Goal: Task Accomplishment & Management: Use online tool/utility

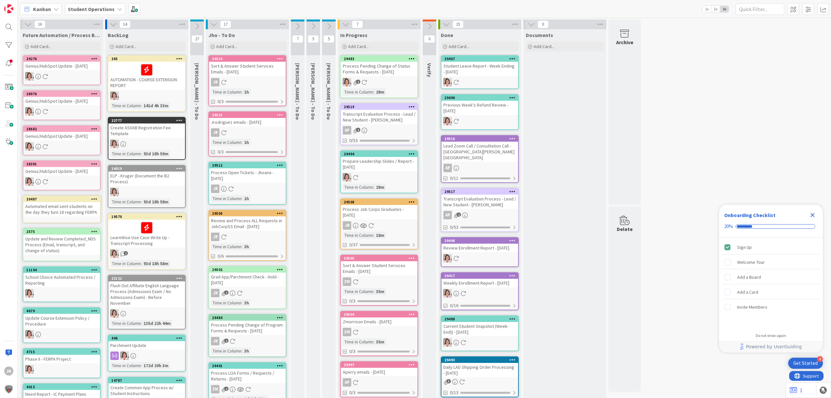
click at [380, 219] on div "29508 Process Job Corps Graduates - 10/13/2025 JR Time in Column : 18m 0/37" at bounding box center [379, 223] width 78 height 51
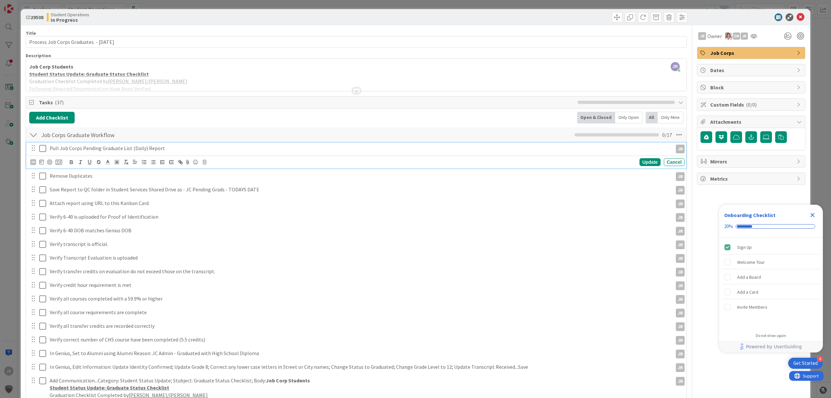
click at [46, 151] on button at bounding box center [43, 148] width 8 height 10
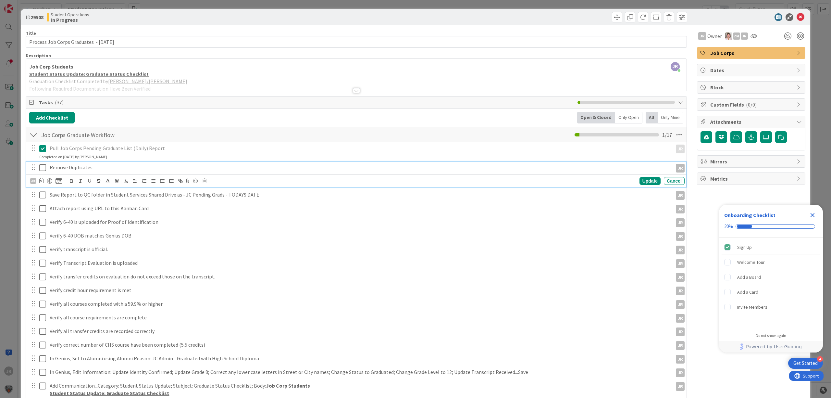
click at [44, 170] on icon at bounding box center [42, 168] width 7 height 8
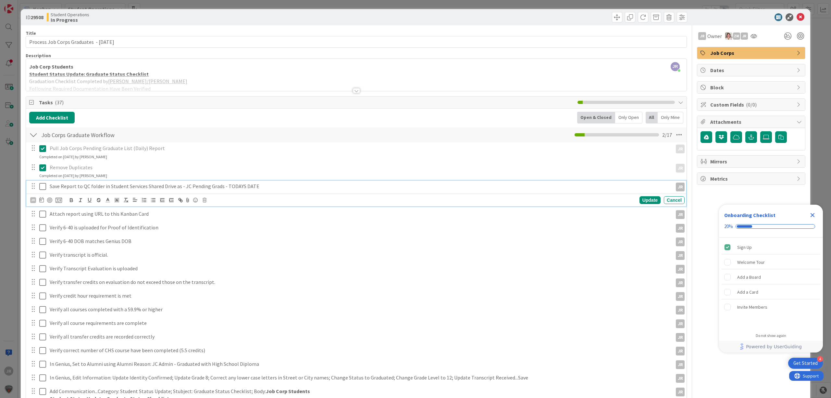
click at [44, 188] on icon at bounding box center [42, 186] width 7 height 8
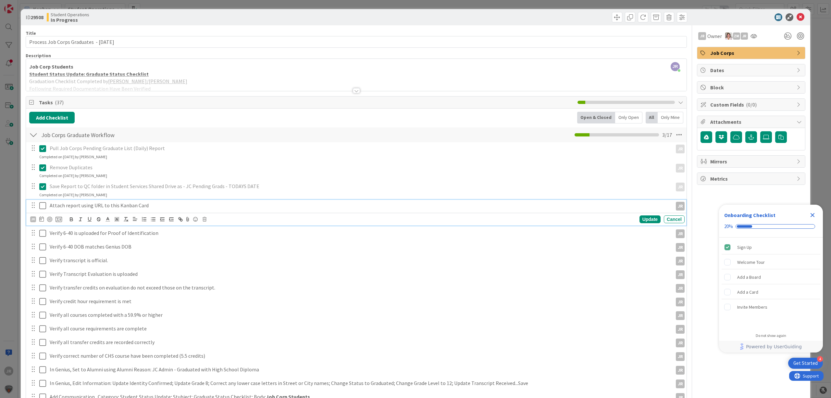
click at [44, 207] on icon at bounding box center [42, 206] width 7 height 8
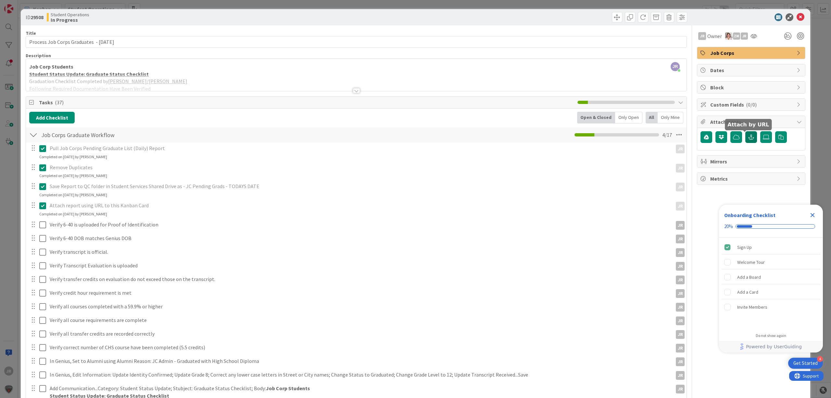
click at [745, 136] on button "button" at bounding box center [751, 137] width 12 height 12
click at [727, 166] on input "text" at bounding box center [751, 166] width 101 height 12
paste input "https://citizenshighschool.sharepoint.com/:x:/s/CHSStudentServices/EX_63jQ30P5H…"
type input "https://citizenshighschool.sharepoint.com/:x:/s/CHSStudentServices/EX_63jQ30P5H…"
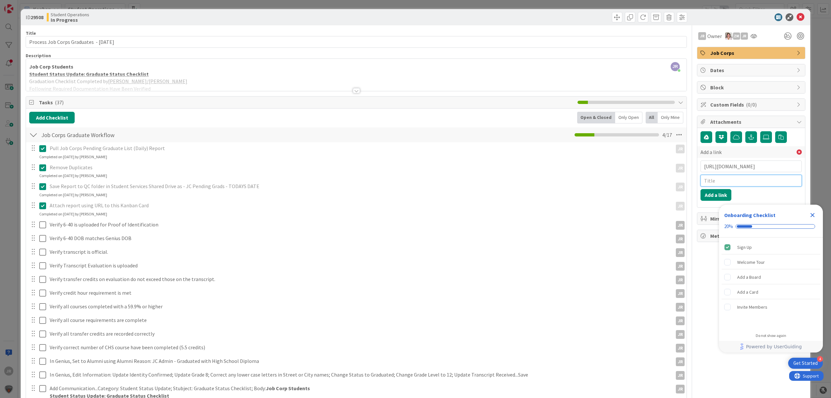
click at [730, 184] on input "text" at bounding box center [751, 181] width 101 height 12
type input "JC Pending Grads 10/13/25"
click button "Add a link" at bounding box center [716, 195] width 31 height 12
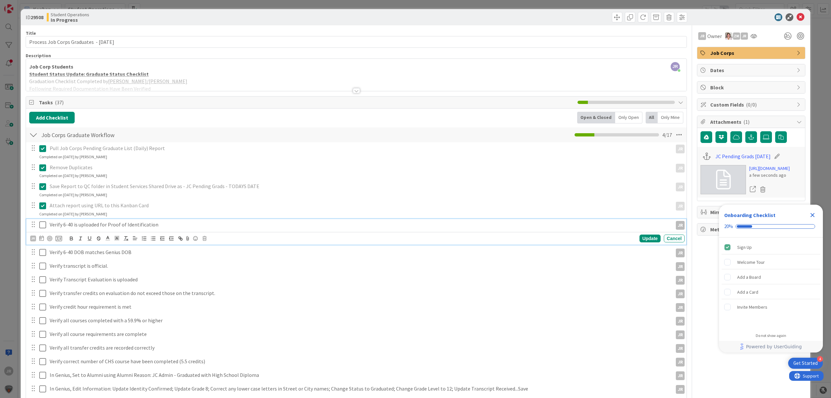
click at [44, 227] on icon at bounding box center [42, 225] width 7 height 8
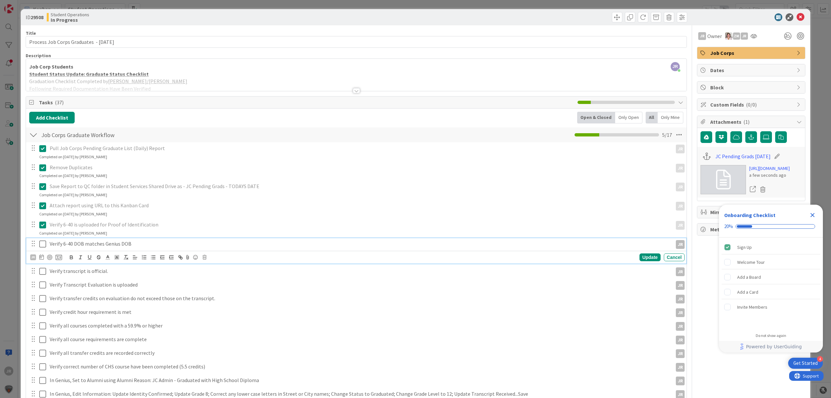
drag, startPoint x: 44, startPoint y: 242, endPoint x: 38, endPoint y: 249, distance: 9.4
click at [44, 242] on icon at bounding box center [42, 244] width 7 height 8
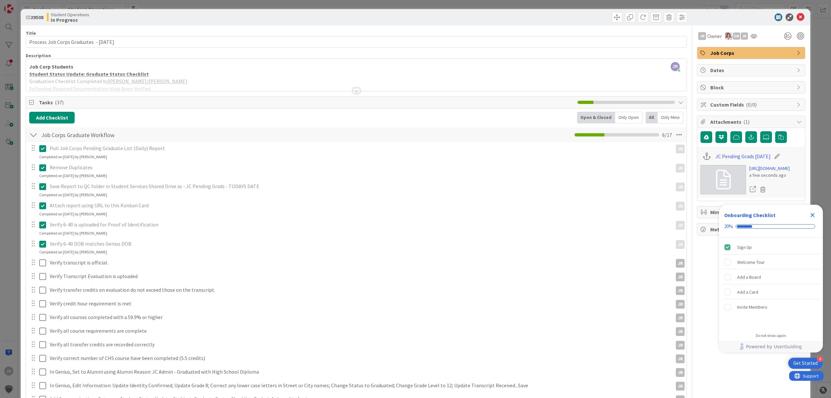
click at [37, 268] on div at bounding box center [38, 262] width 18 height 11
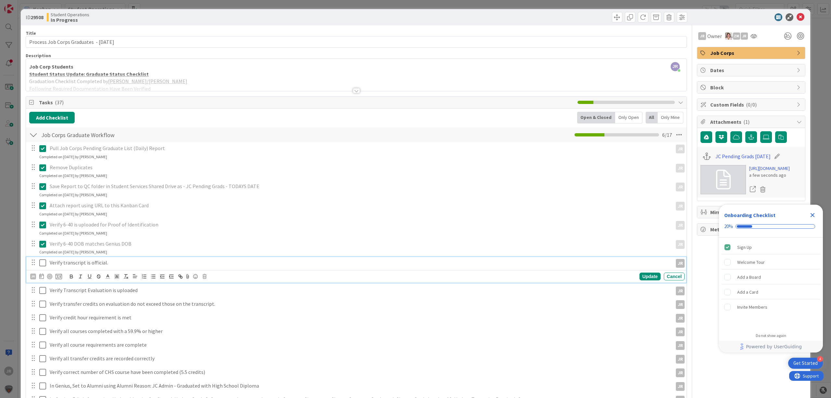
click at [40, 267] on icon at bounding box center [42, 263] width 7 height 8
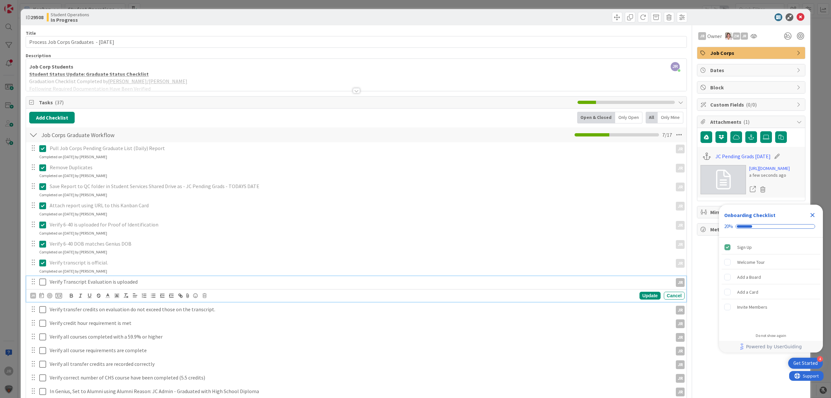
click at [43, 287] on button at bounding box center [43, 282] width 8 height 10
click at [44, 303] on icon at bounding box center [42, 301] width 7 height 8
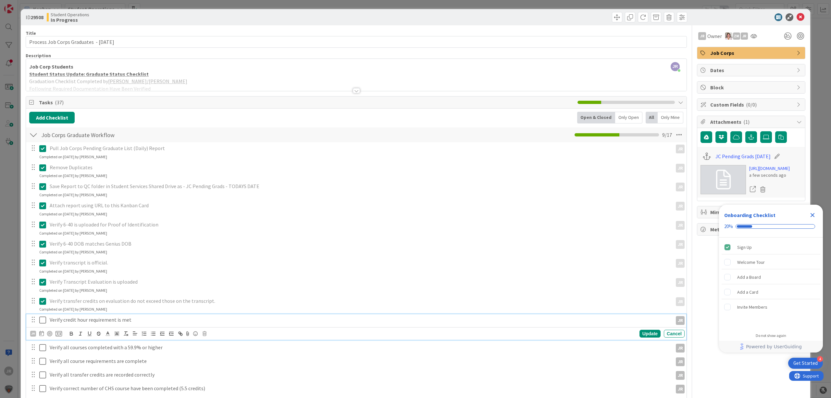
click at [41, 319] on icon at bounding box center [42, 320] width 7 height 8
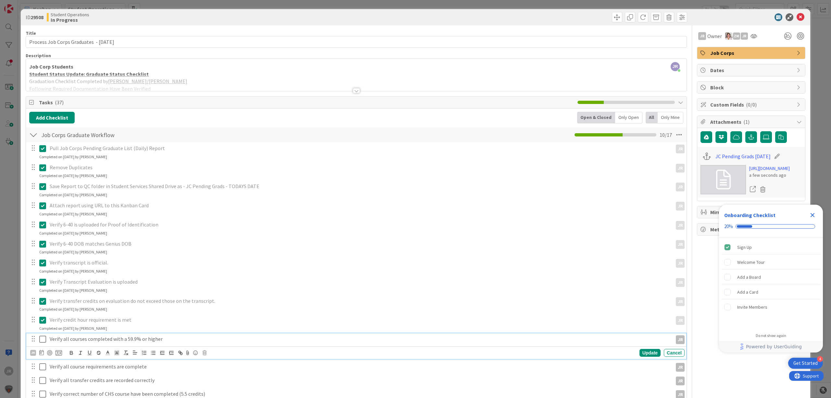
click at [42, 338] on icon at bounding box center [42, 339] width 7 height 8
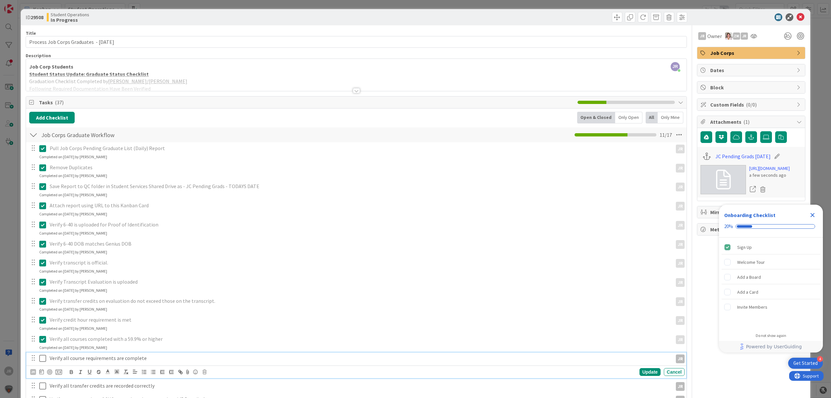
click at [45, 363] on button at bounding box center [43, 358] width 8 height 10
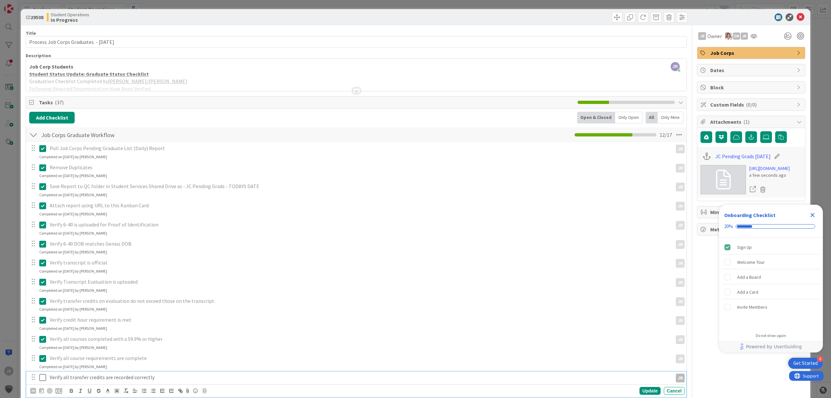
click at [43, 379] on icon at bounding box center [42, 377] width 7 height 8
click at [44, 394] on icon at bounding box center [42, 396] width 7 height 8
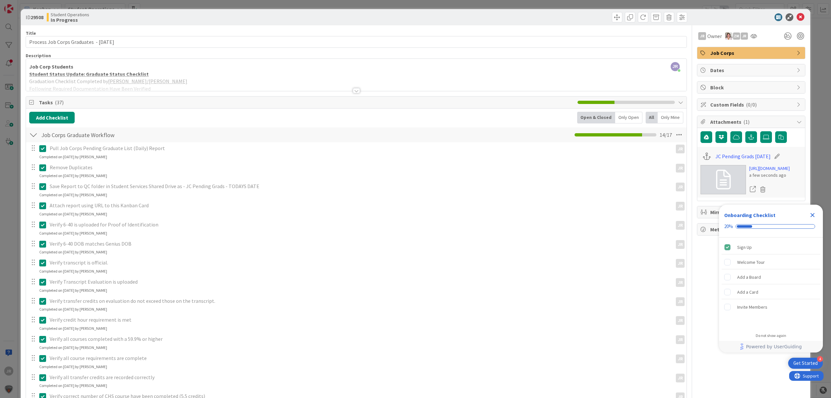
scroll to position [173, 0]
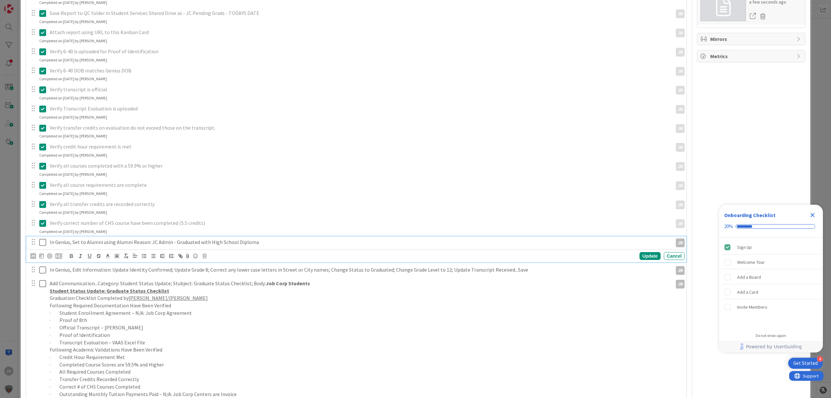
click at [42, 243] on icon at bounding box center [42, 242] width 7 height 8
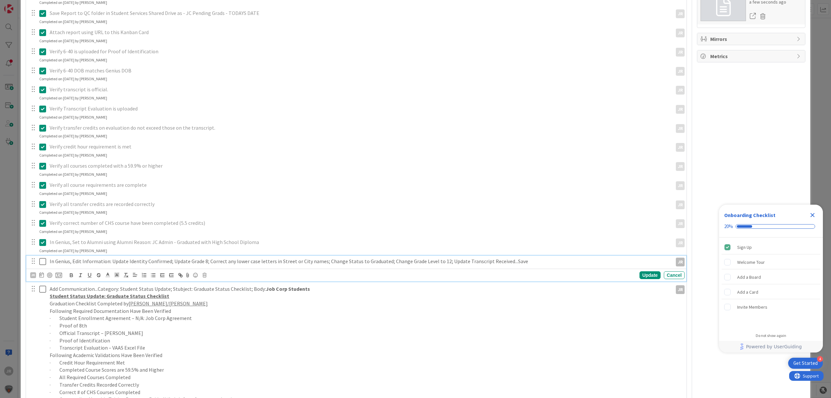
drag, startPoint x: 42, startPoint y: 258, endPoint x: 42, endPoint y: 264, distance: 5.2
click at [42, 259] on icon at bounding box center [42, 261] width 7 height 8
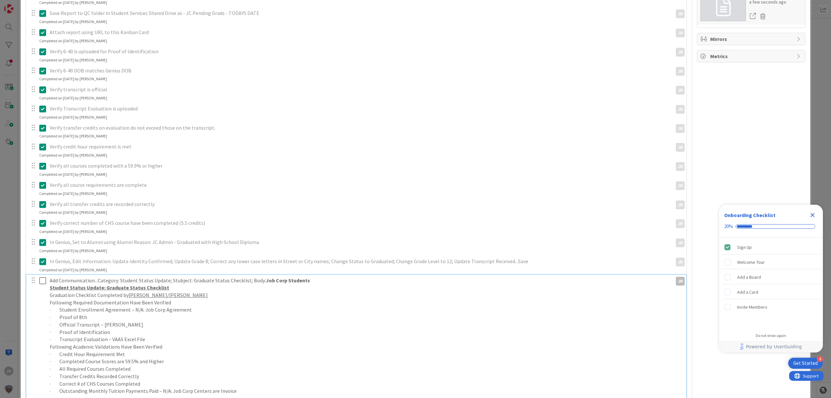
click at [44, 282] on icon at bounding box center [42, 281] width 7 height 8
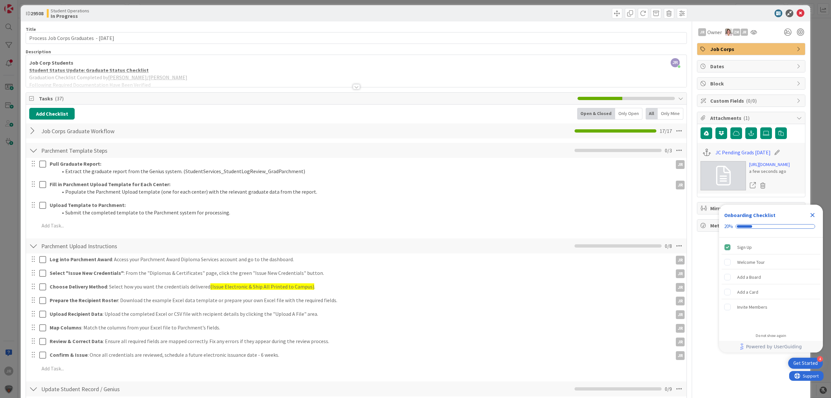
scroll to position [0, 0]
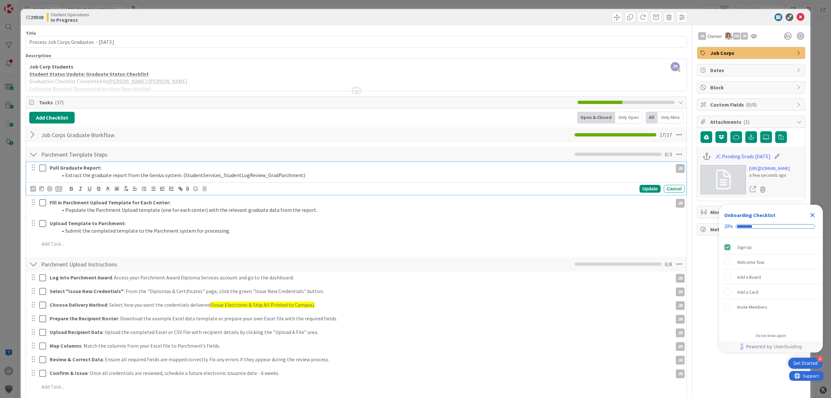
click at [40, 171] on icon at bounding box center [42, 168] width 7 height 8
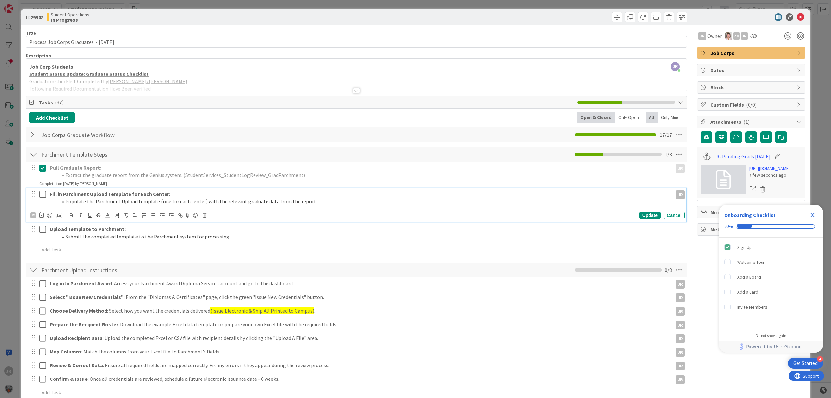
click at [45, 194] on icon at bounding box center [42, 194] width 7 height 8
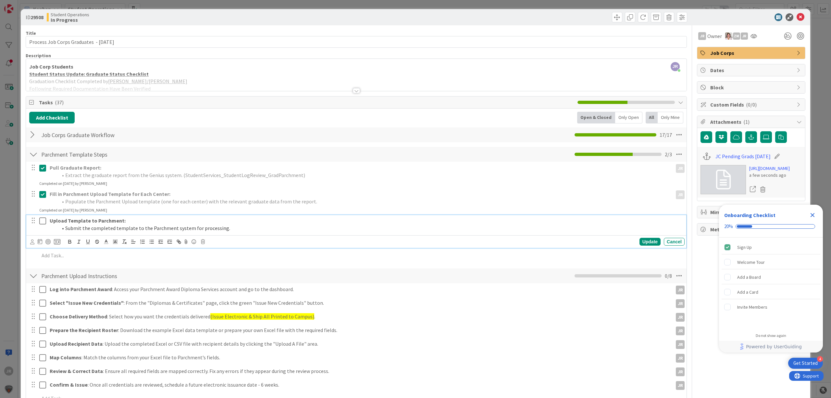
click at [43, 219] on icon at bounding box center [42, 221] width 7 height 8
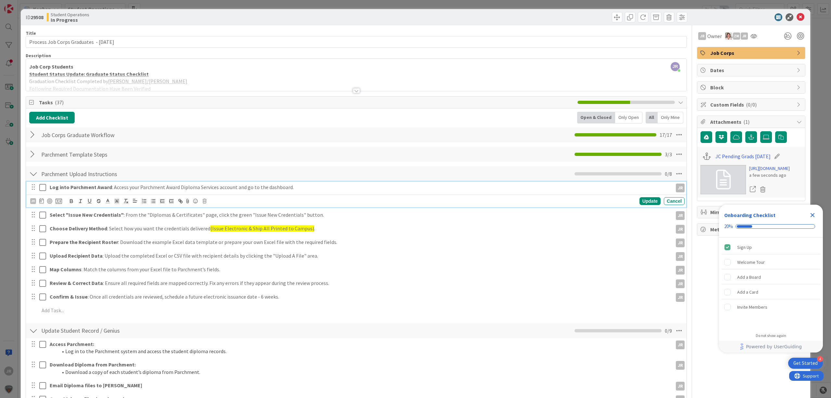
click at [44, 188] on icon at bounding box center [42, 187] width 7 height 8
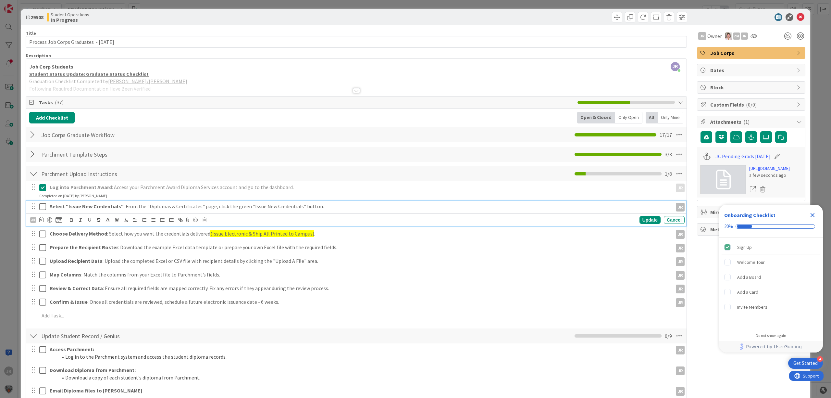
click at [43, 210] on icon at bounding box center [42, 207] width 7 height 8
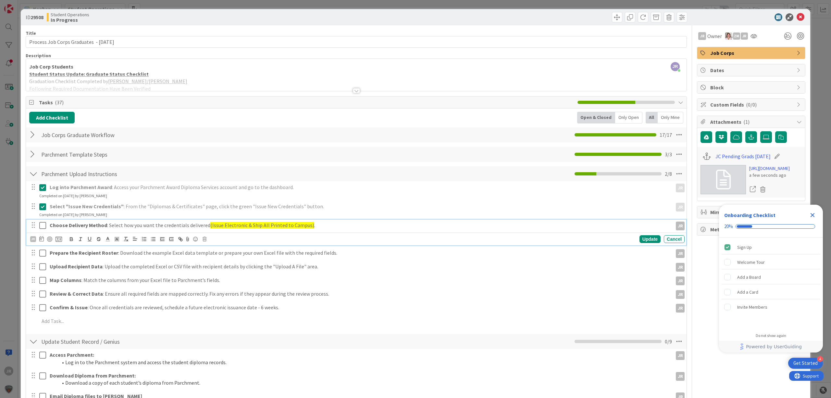
click at [43, 228] on icon at bounding box center [42, 225] width 7 height 8
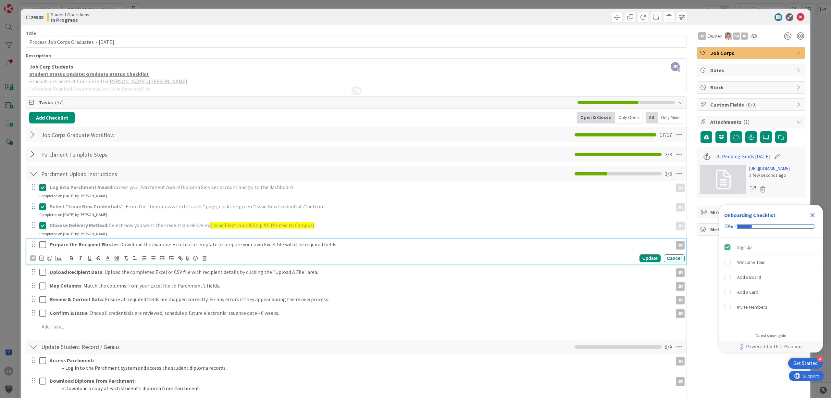
click at [42, 244] on icon at bounding box center [42, 245] width 7 height 8
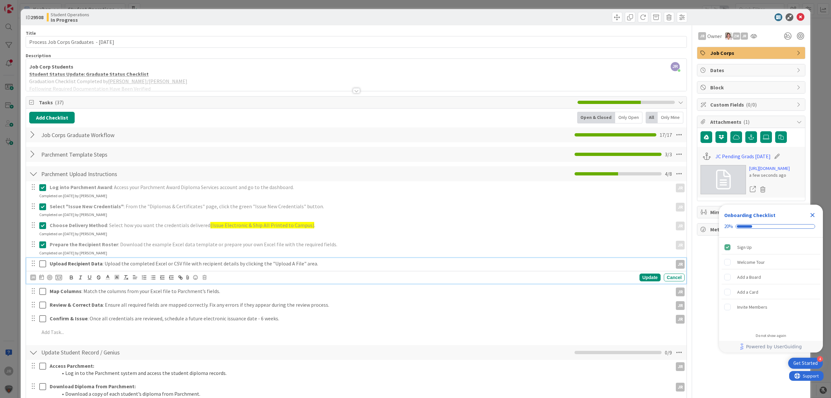
click at [42, 264] on icon at bounding box center [42, 264] width 7 height 8
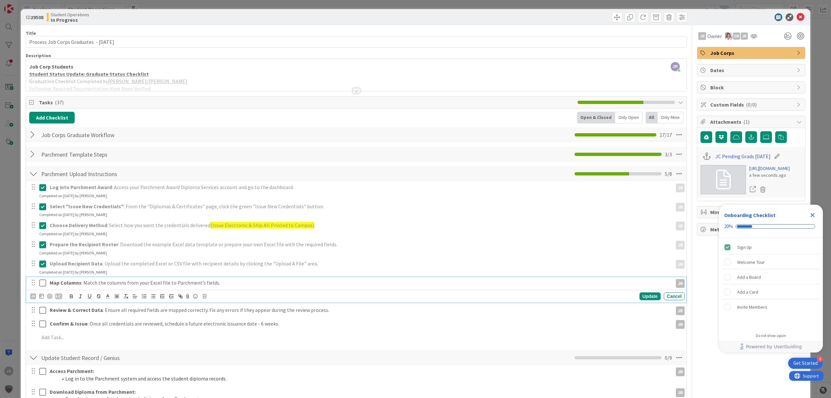
drag, startPoint x: 42, startPoint y: 282, endPoint x: 42, endPoint y: 287, distance: 5.2
click at [42, 282] on icon at bounding box center [42, 283] width 7 height 8
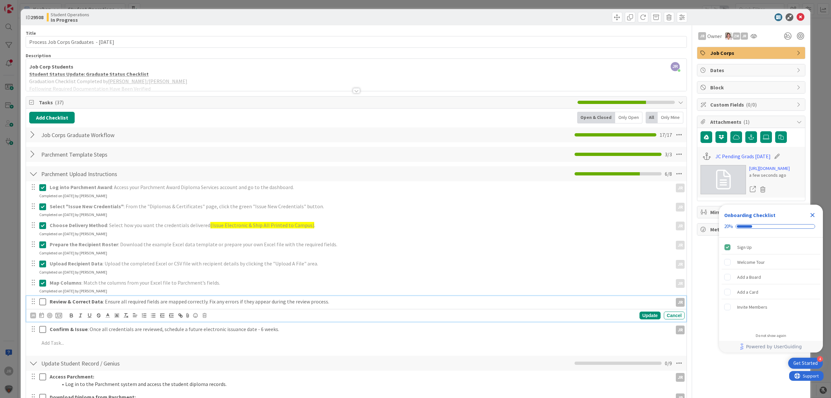
click at [44, 302] on icon at bounding box center [42, 302] width 7 height 8
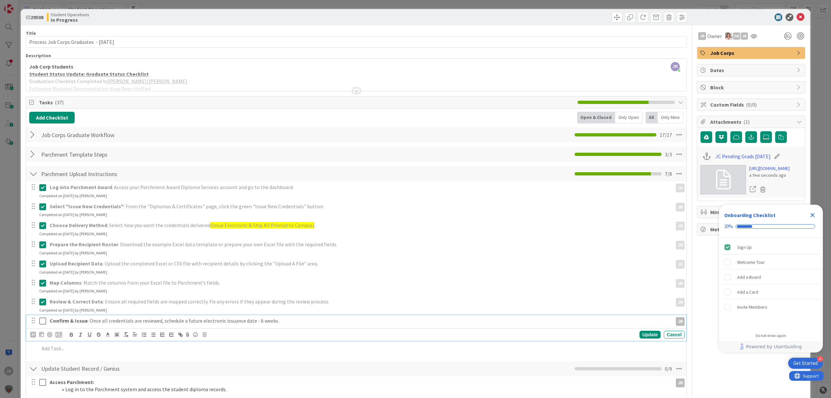
click at [41, 321] on icon at bounding box center [42, 321] width 7 height 8
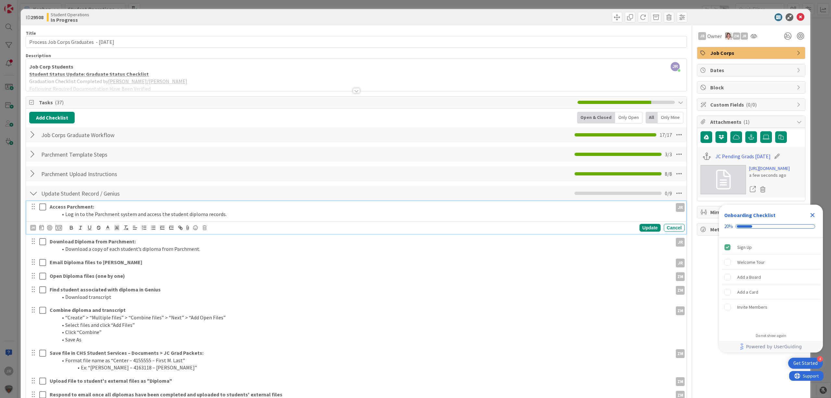
click at [42, 209] on icon at bounding box center [42, 207] width 7 height 8
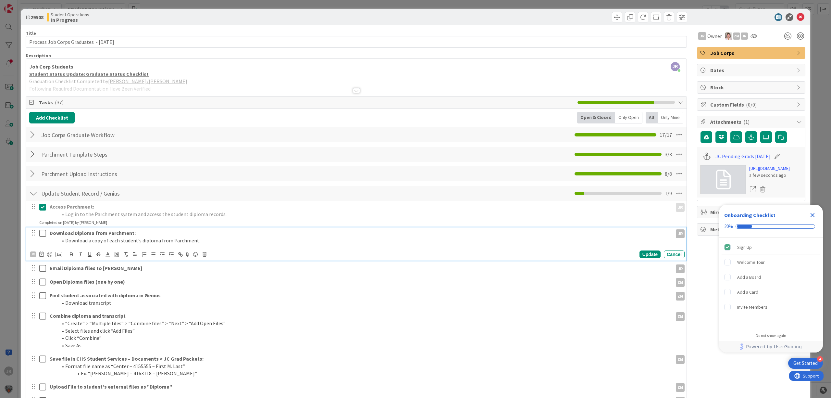
click at [42, 233] on icon at bounding box center [42, 233] width 7 height 8
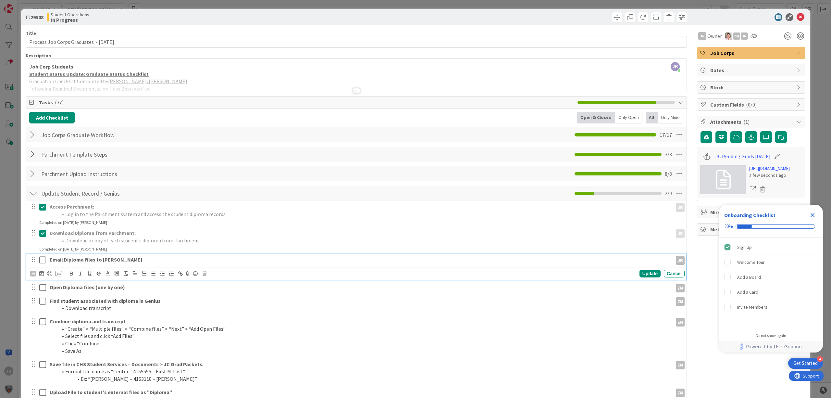
click at [40, 256] on button at bounding box center [43, 260] width 8 height 10
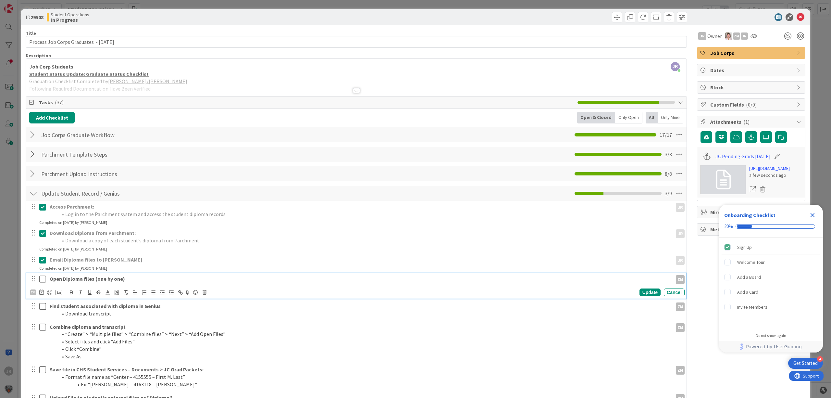
click at [43, 282] on icon at bounding box center [42, 279] width 7 height 8
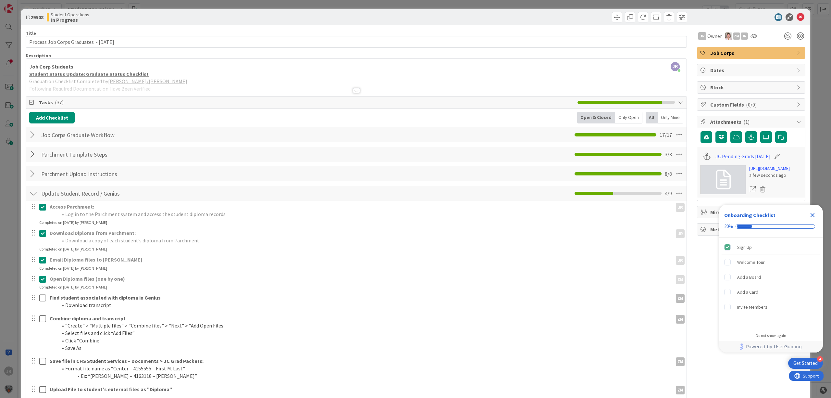
click at [42, 258] on icon at bounding box center [42, 260] width 7 height 8
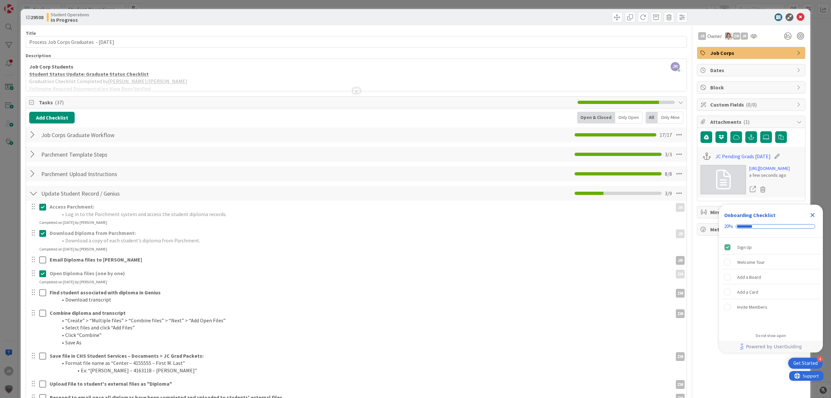
click at [34, 260] on div at bounding box center [33, 260] width 8 height 10
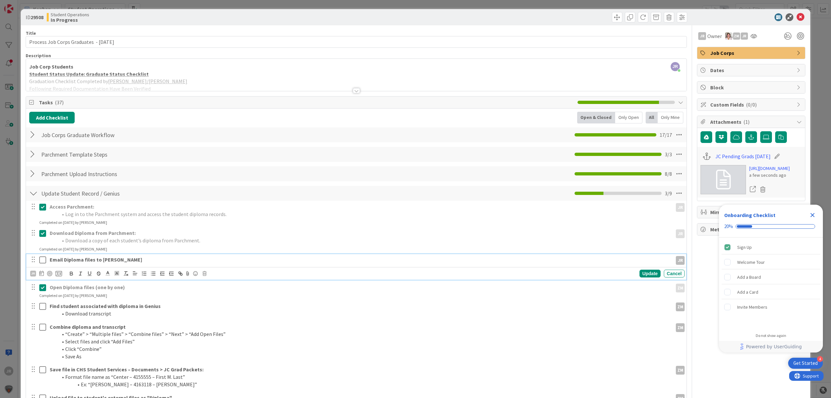
click at [65, 260] on strong "Email Diploma files to [PERSON_NAME]" at bounding box center [96, 259] width 93 height 6
click at [206, 274] on icon at bounding box center [205, 273] width 4 height 5
click at [221, 302] on div "Delete" at bounding box center [221, 301] width 24 height 12
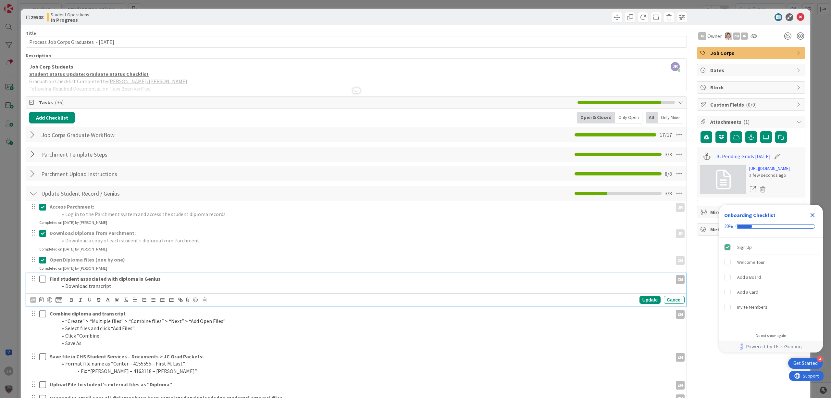
click at [42, 278] on icon at bounding box center [42, 279] width 7 height 8
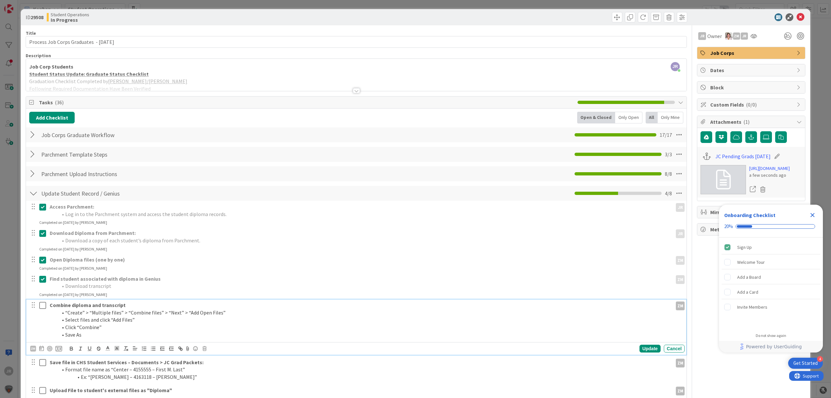
click at [45, 310] on button at bounding box center [43, 305] width 8 height 10
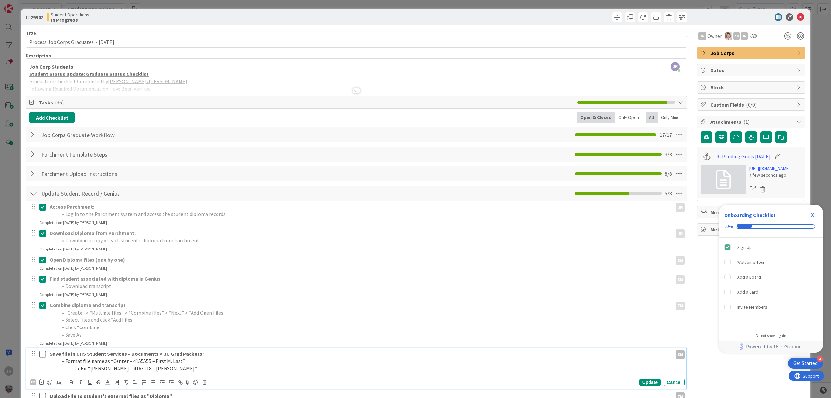
click at [42, 353] on icon at bounding box center [42, 354] width 7 height 8
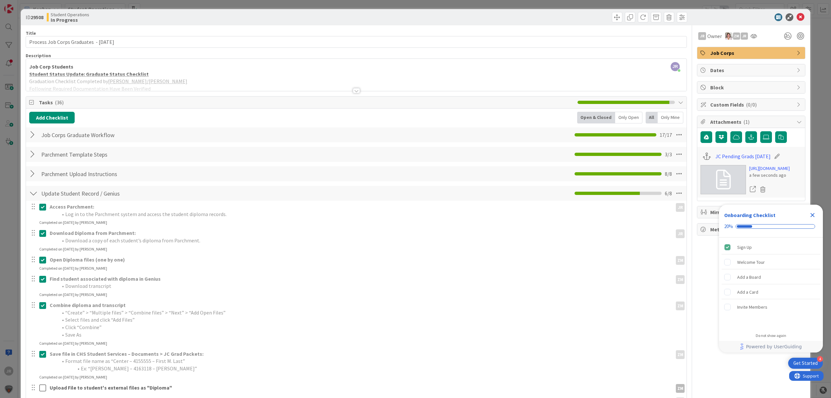
scroll to position [86, 0]
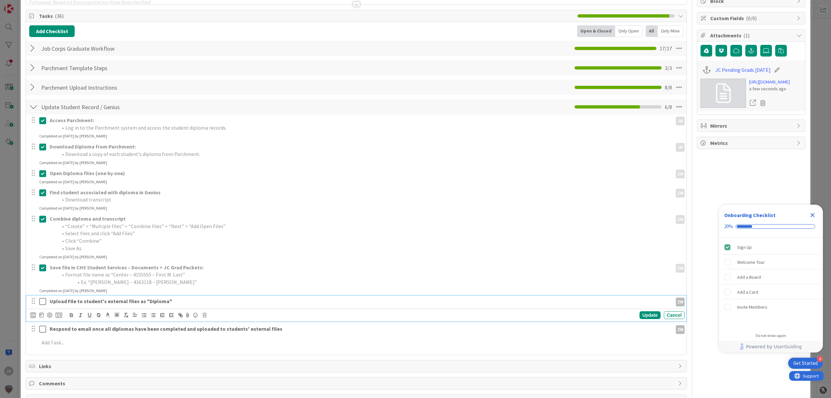
click at [41, 301] on icon at bounding box center [42, 301] width 7 height 8
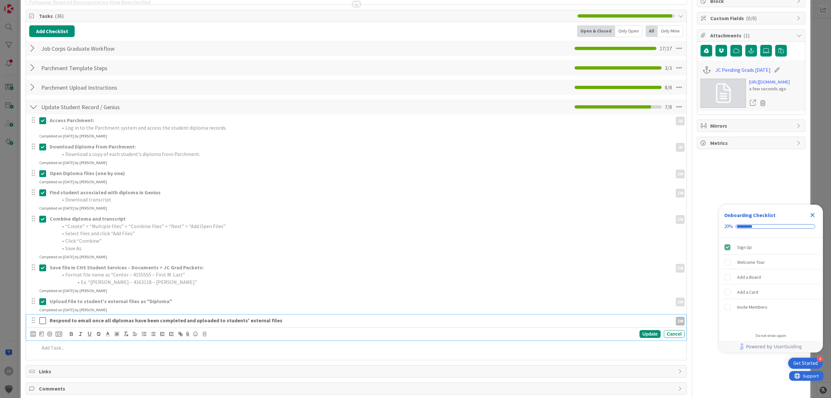
click at [103, 319] on strong "Respond to email once all diplomas have been completed and uploaded to students…" at bounding box center [166, 320] width 233 height 6
click at [41, 321] on icon at bounding box center [42, 321] width 7 height 8
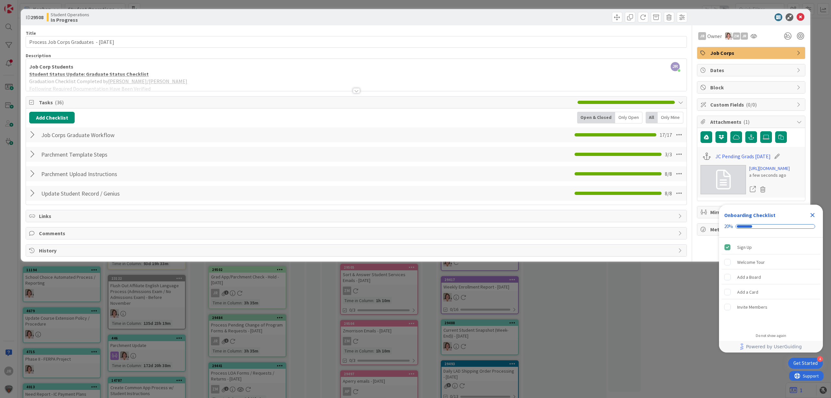
scroll to position [0, 0]
drag, startPoint x: 617, startPoint y: 19, endPoint x: 622, endPoint y: 29, distance: 10.9
click at [617, 19] on span at bounding box center [617, 17] width 10 height 10
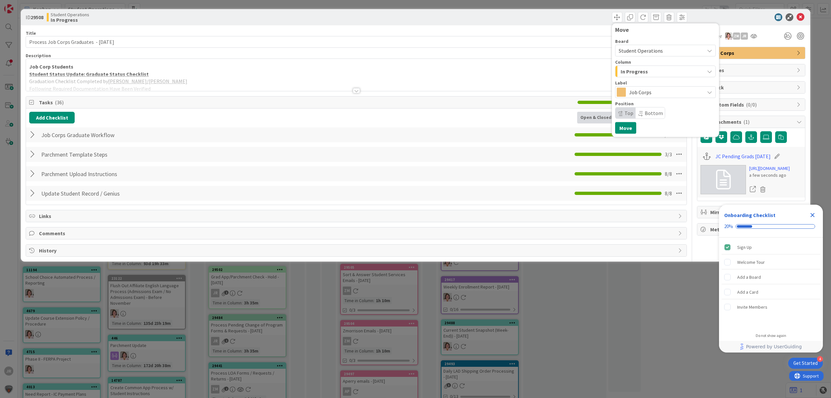
click at [630, 78] on div "Board Student Operations Column In Progress Label Job Corps Position Top Bottom" at bounding box center [665, 79] width 101 height 80
click at [629, 73] on span "In Progress" at bounding box center [634, 71] width 27 height 8
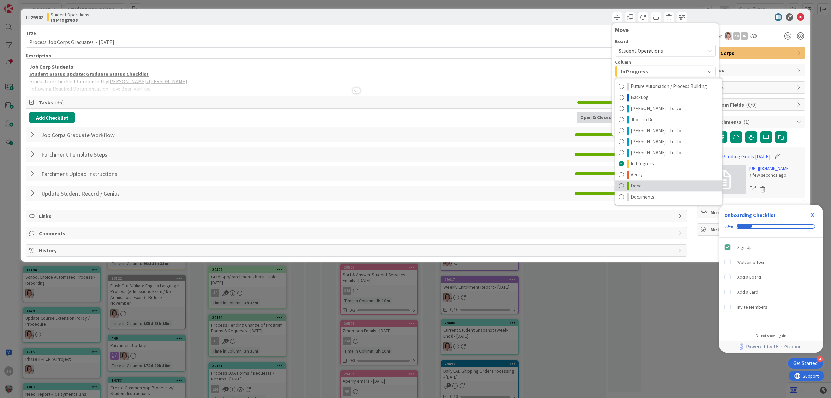
click at [659, 185] on link "Done" at bounding box center [669, 185] width 106 height 11
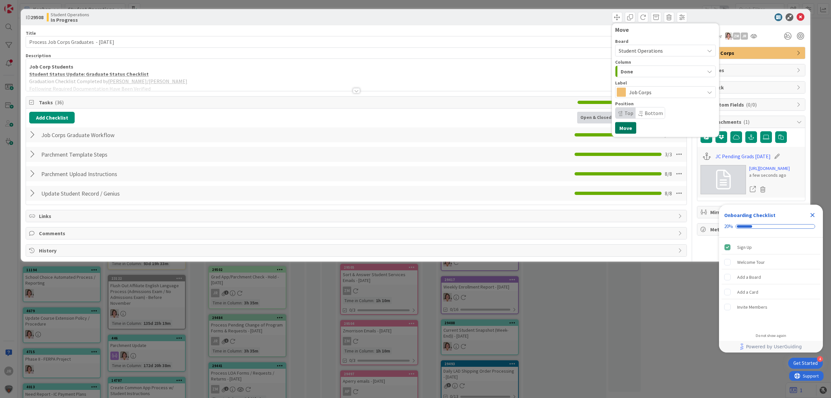
click at [629, 126] on button "Move" at bounding box center [625, 128] width 21 height 12
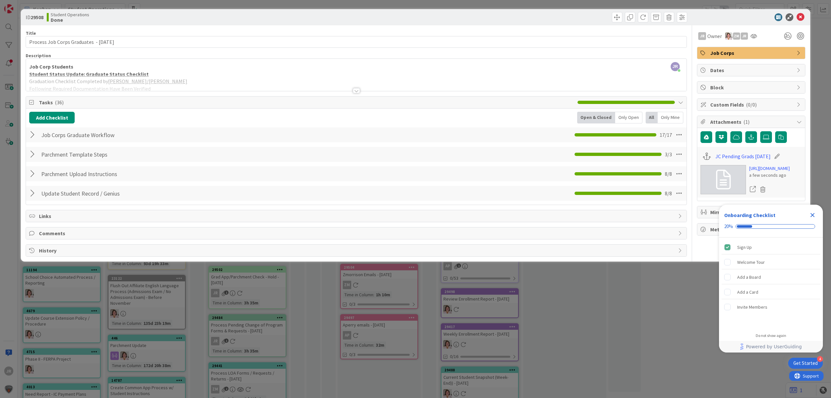
click at [479, 5] on div "ID 29508 Student Operations Done Move Move Title 41 / 128 Process Job Corps Gra…" at bounding box center [415, 199] width 831 height 398
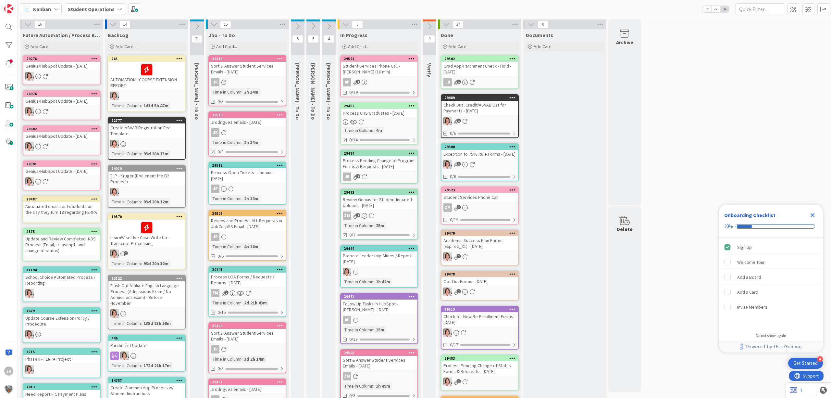
click at [378, 162] on div "Process Pending Change of Program Forms & Requests - [DATE]" at bounding box center [379, 163] width 77 height 14
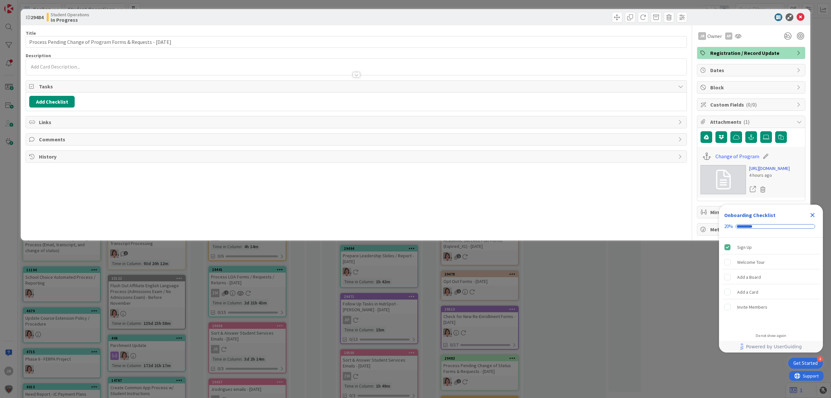
click at [782, 172] on link "https://forms.office.com/Pages/DesignPageV2.aspx?prevorigin=shell&origin=NeoPor…" at bounding box center [769, 168] width 41 height 7
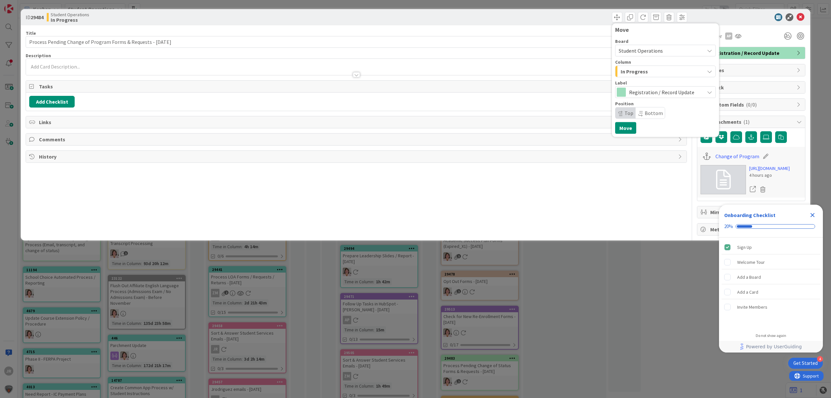
click at [634, 77] on button "In Progress" at bounding box center [665, 72] width 101 height 12
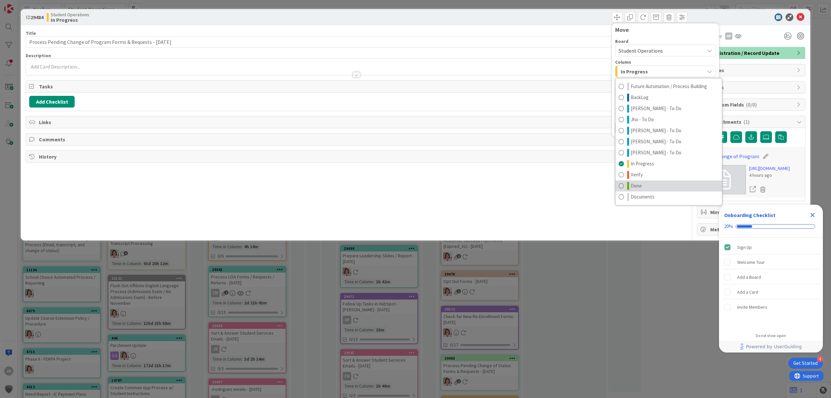
click at [647, 182] on link "Done" at bounding box center [669, 185] width 106 height 11
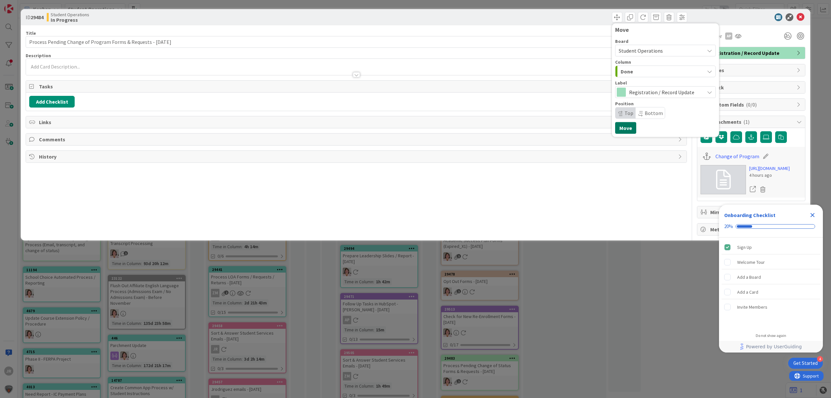
click at [623, 127] on button "Move" at bounding box center [625, 128] width 21 height 12
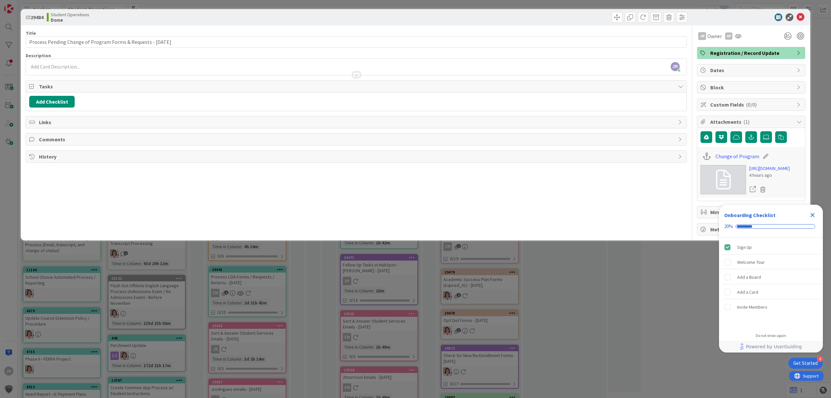
click at [612, 327] on div "ID 29484 Student Operations Done Move Move Title 63 / 128 Process Pending Chang…" at bounding box center [415, 199] width 831 height 398
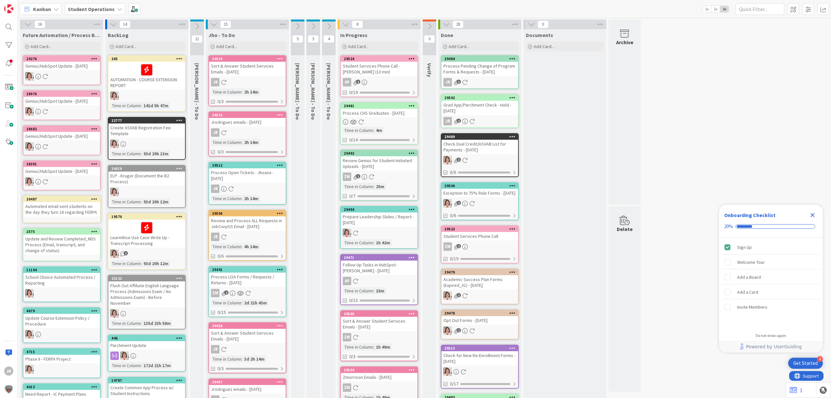
click at [271, 277] on div "Process LOA Forms / Requests / Returns - [DATE]" at bounding box center [247, 279] width 77 height 14
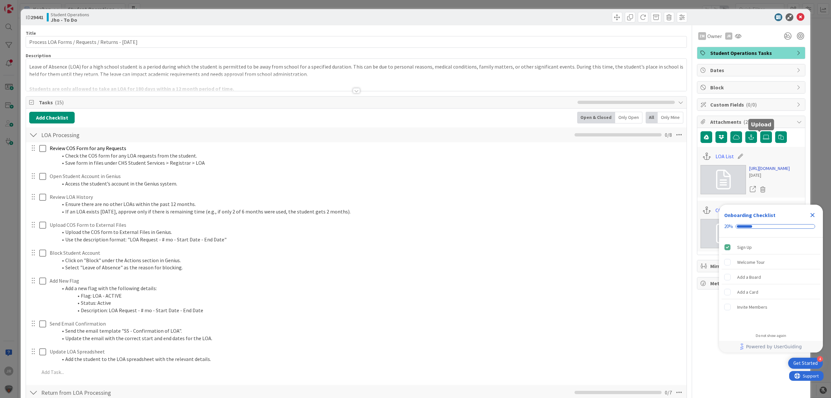
click at [760, 172] on link "https://citizenshighschool.sharepoint.com/:x:/s/CHSStudentServices/EeHBfyOYpSpE…" at bounding box center [769, 168] width 41 height 7
click at [272, 4] on div "ID 29441 Student Operations Jho - To Do Title 51 / 128 Process LOA Forms / Requ…" at bounding box center [415, 199] width 831 height 398
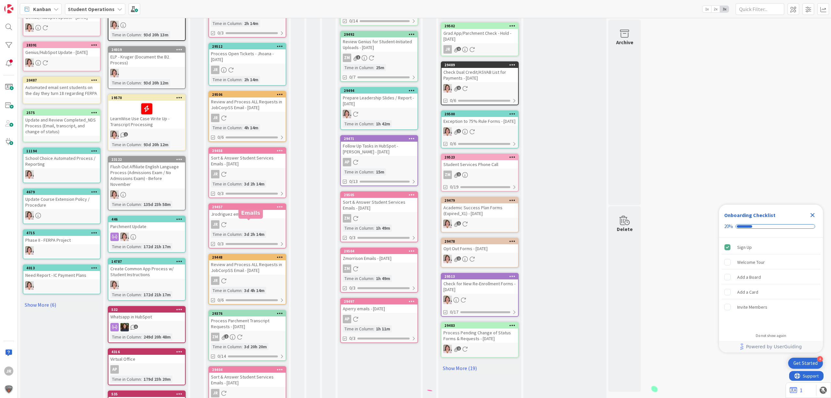
scroll to position [130, 0]
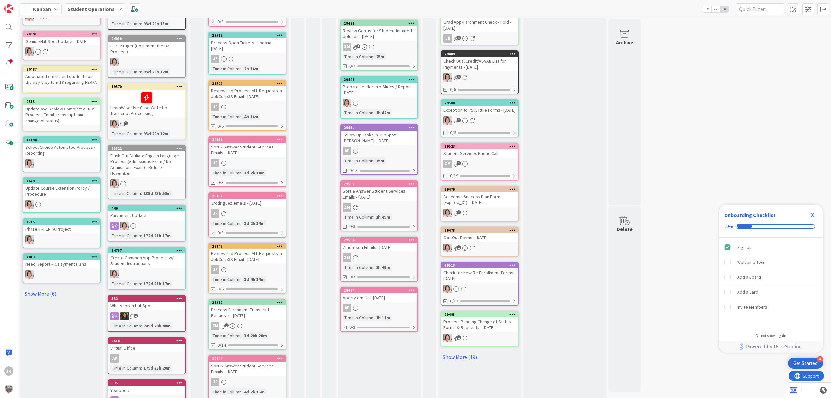
click at [278, 195] on icon at bounding box center [280, 195] width 6 height 5
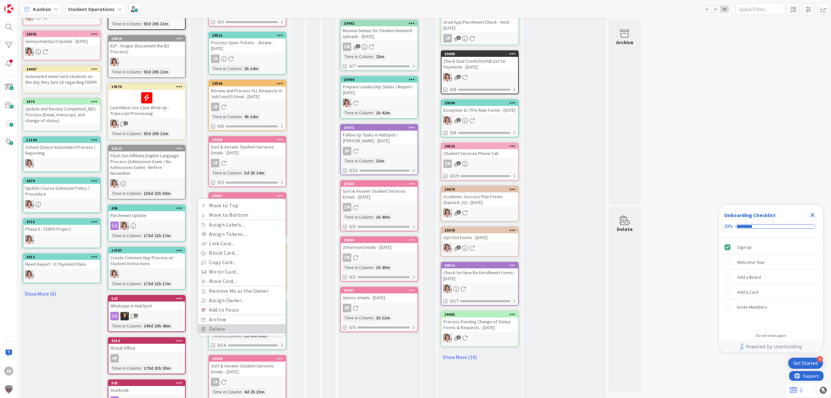
click at [238, 324] on link "Delete" at bounding box center [242, 328] width 88 height 9
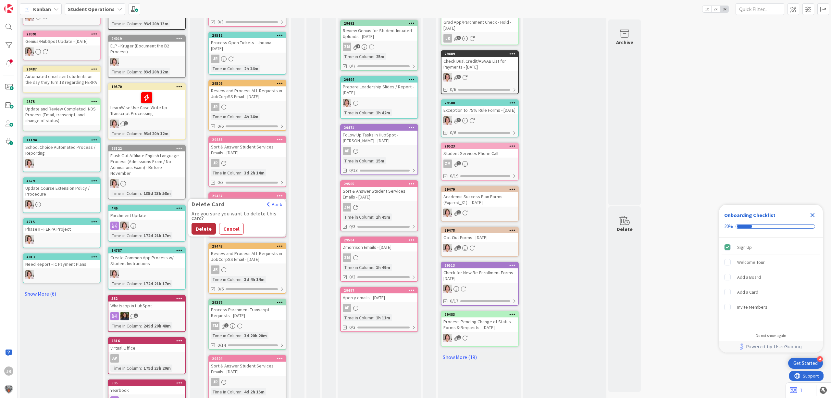
click at [209, 224] on button "Delete" at bounding box center [204, 229] width 24 height 12
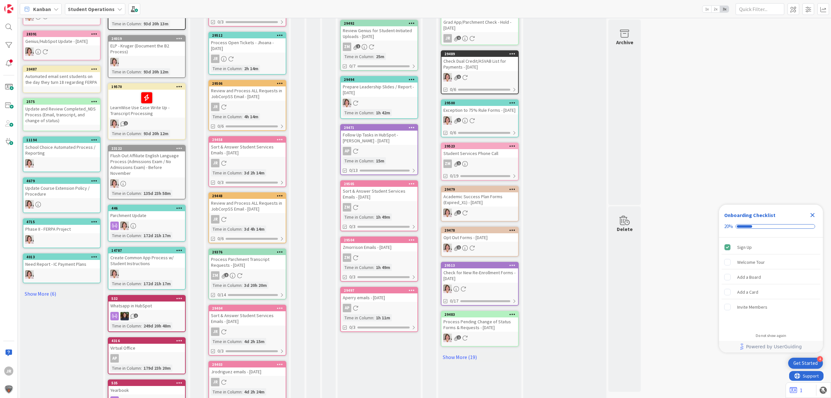
click at [280, 138] on icon at bounding box center [280, 139] width 6 height 5
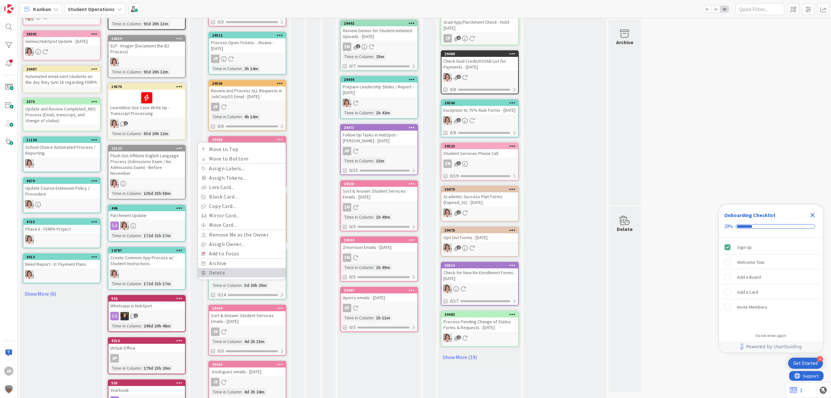
click at [235, 271] on link "Delete" at bounding box center [242, 272] width 88 height 9
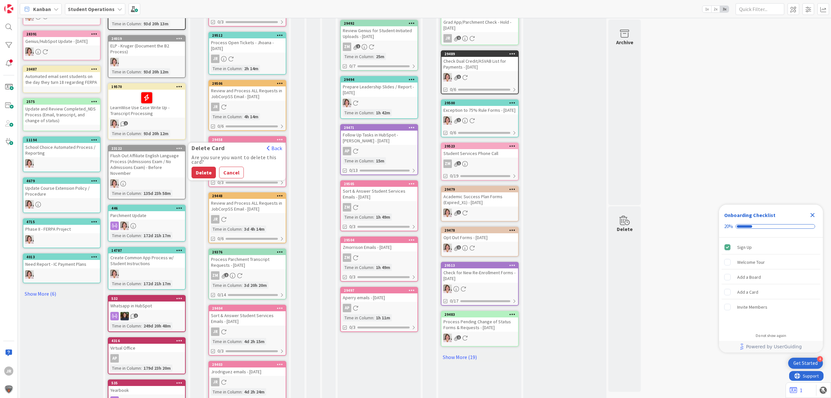
click at [205, 164] on div "Are you sure you want to delete this card? Delete Cancel" at bounding box center [236, 166] width 97 height 23
click at [201, 168] on button "Delete" at bounding box center [204, 173] width 24 height 12
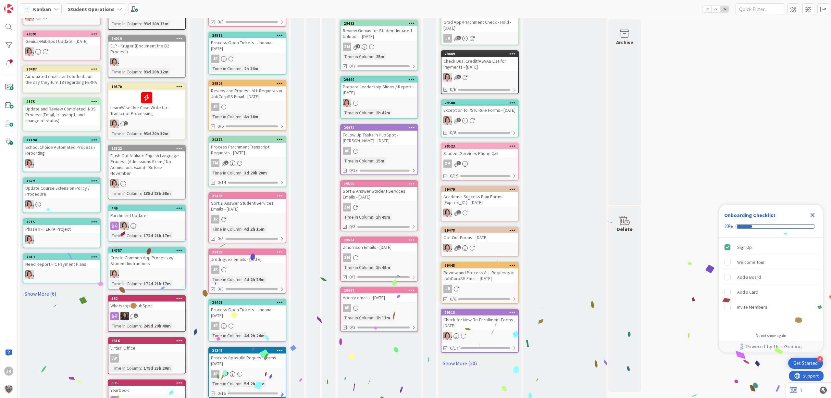
click at [278, 194] on icon at bounding box center [280, 195] width 6 height 5
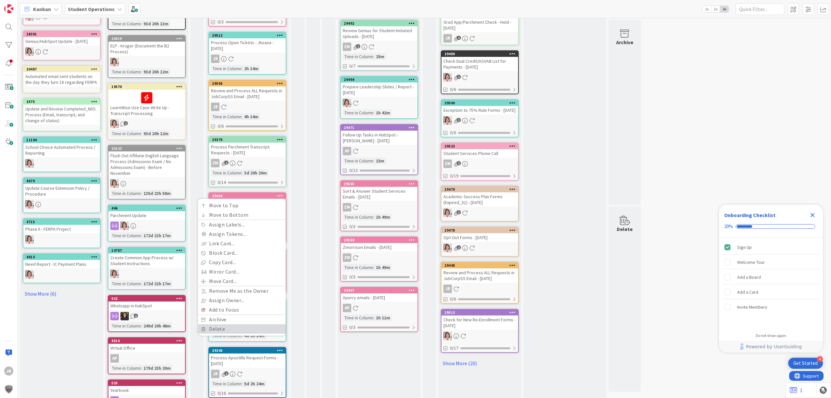
click at [235, 325] on link "Delete" at bounding box center [242, 328] width 88 height 9
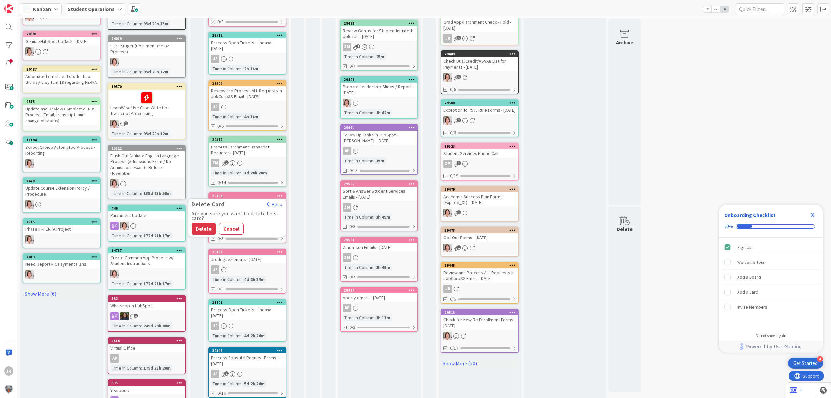
click at [201, 229] on button "Delete" at bounding box center [204, 229] width 24 height 12
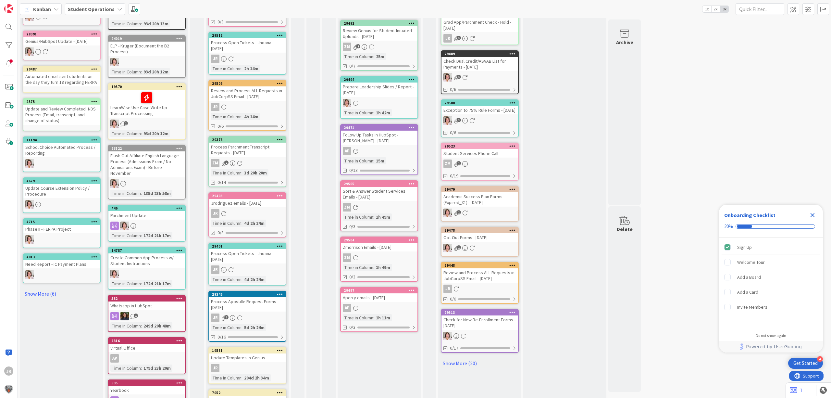
click at [281, 193] on icon at bounding box center [280, 195] width 6 height 5
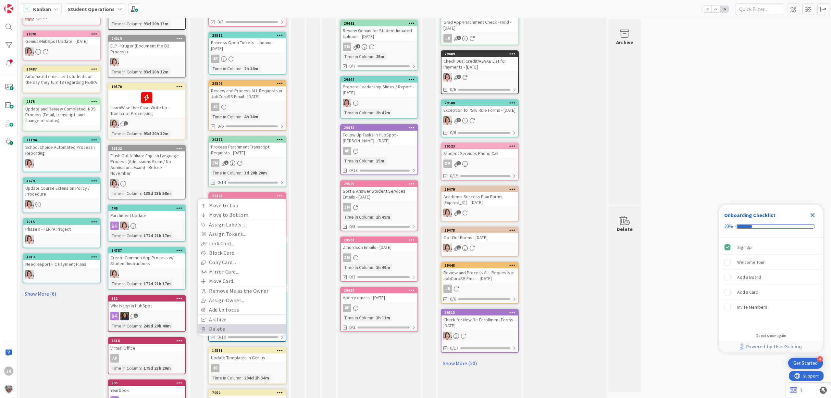
click at [229, 328] on link "Delete" at bounding box center [242, 328] width 88 height 9
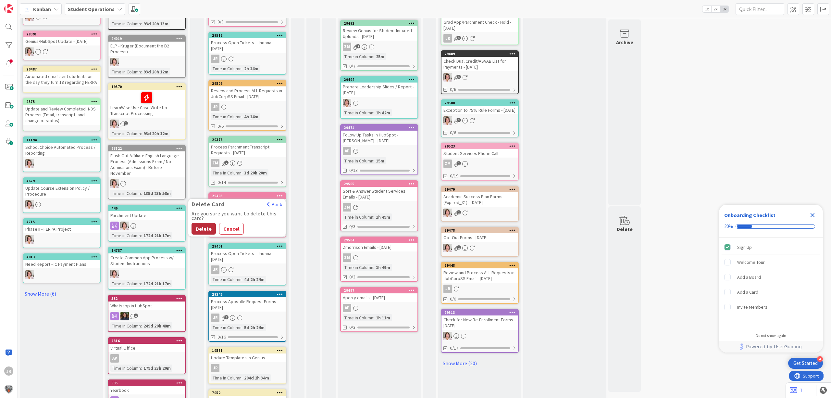
click at [203, 223] on button "Delete" at bounding box center [204, 229] width 24 height 12
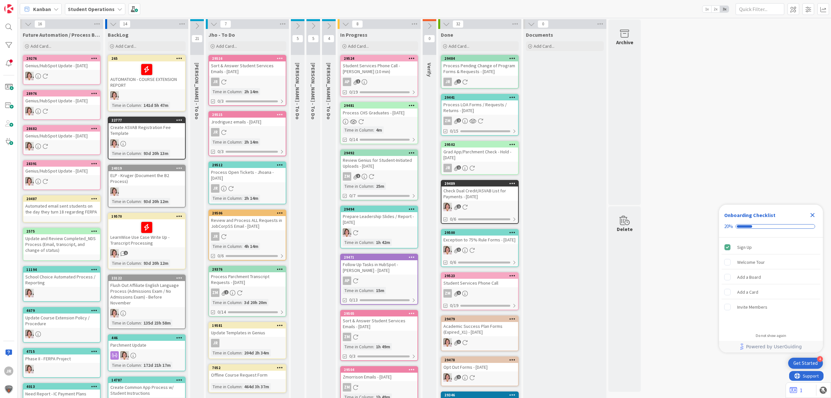
scroll to position [0, 0]
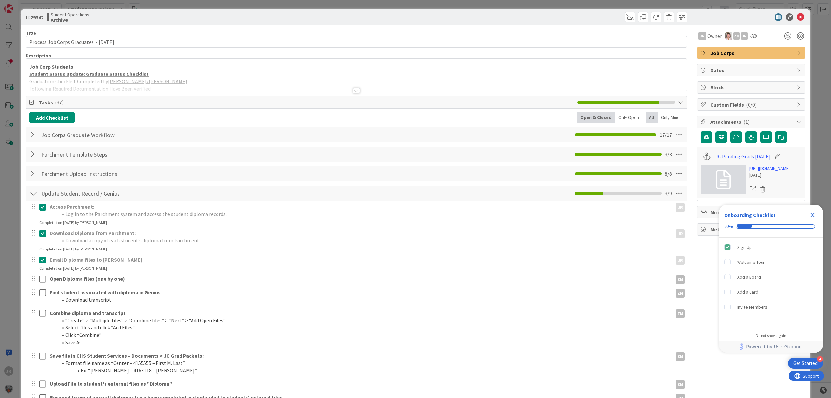
click at [222, 2] on div "ID 29342 Student Operations Archive Title 41 / 128 Process Job Corps Graduates …" at bounding box center [415, 199] width 831 height 398
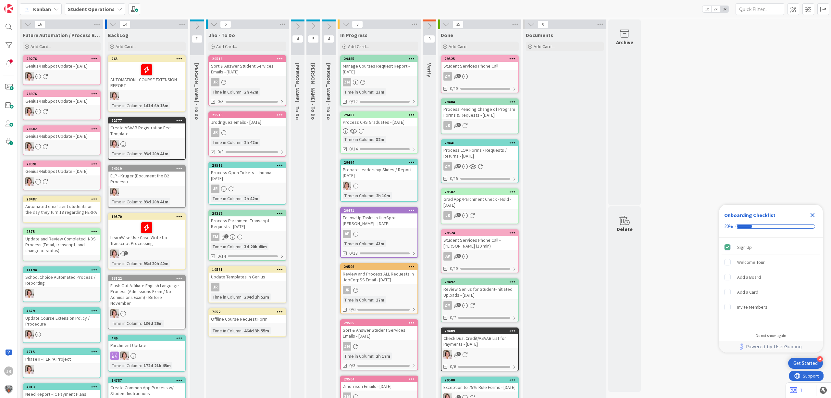
click at [428, 27] on icon at bounding box center [429, 26] width 7 height 7
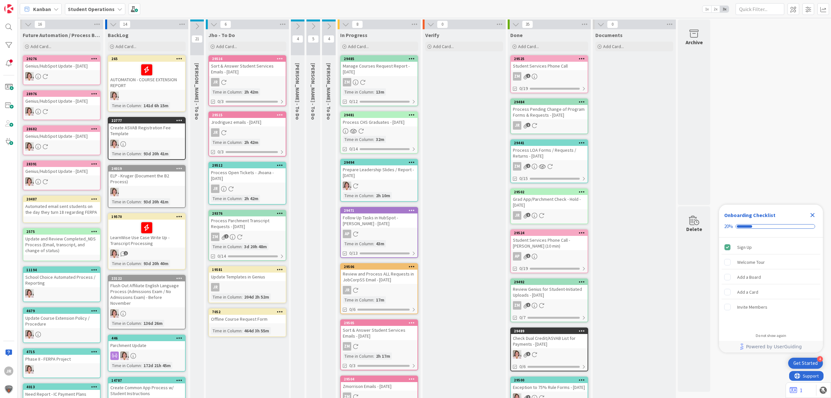
click at [428, 27] on icon at bounding box center [430, 24] width 7 height 7
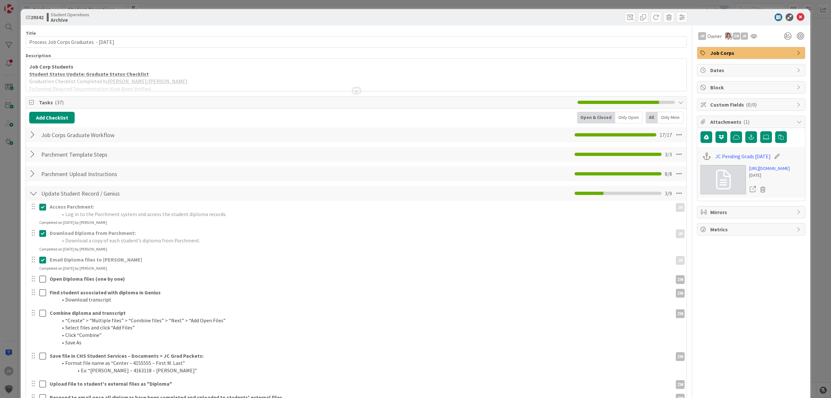
click at [230, 2] on div "ID 29342 Student Operations Archive Title 41 / 128 Process Job Corps Graduates …" at bounding box center [415, 199] width 831 height 398
